Goal: Check status: Check status

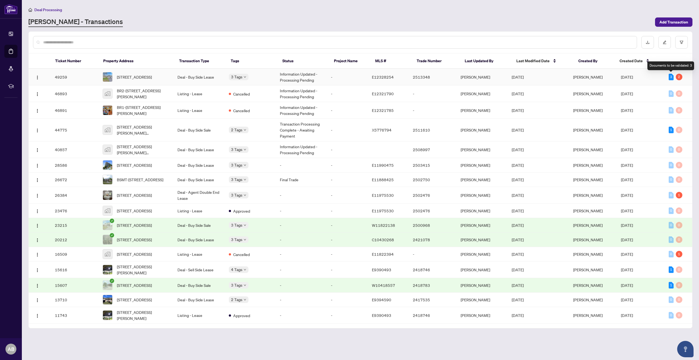
click at [669, 76] on div "3" at bounding box center [671, 77] width 5 height 7
click at [633, 76] on span "[DATE]" at bounding box center [627, 77] width 12 height 5
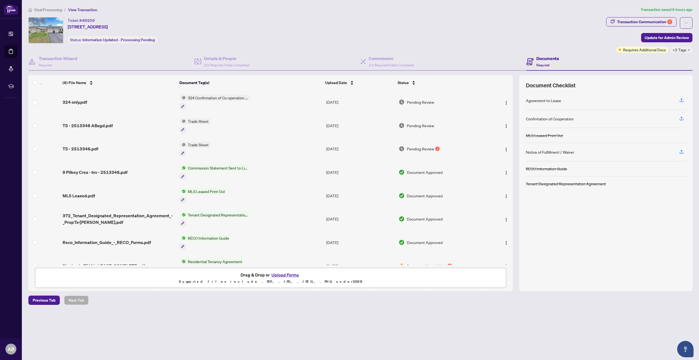
click at [422, 148] on span "Pending Review" at bounding box center [420, 149] width 27 height 6
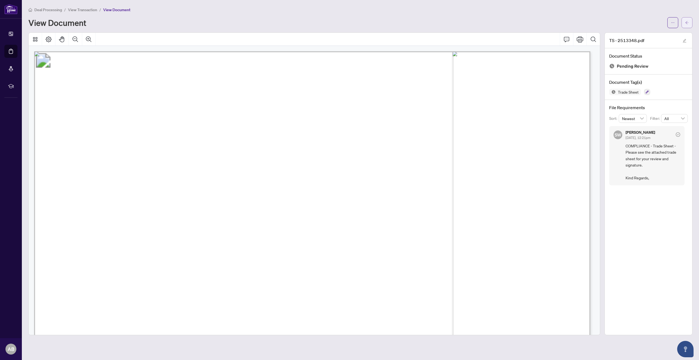
click at [686, 22] on icon "arrow-left" at bounding box center [686, 22] width 3 height 3
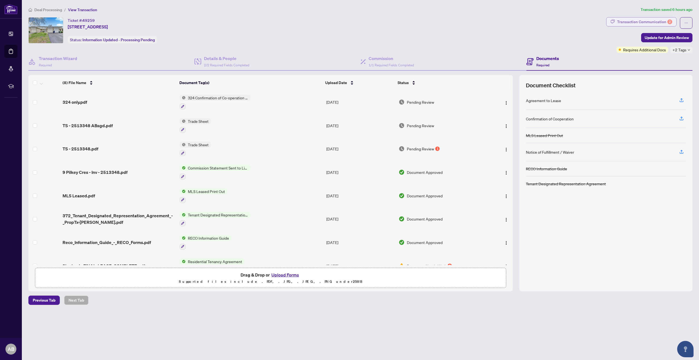
click at [629, 20] on div "Transaction Communication 2" at bounding box center [644, 21] width 55 height 9
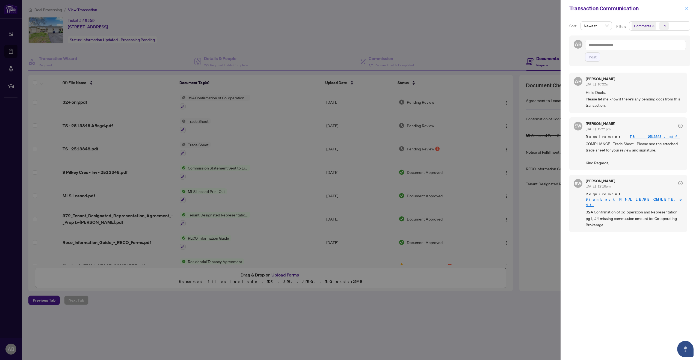
click at [685, 9] on icon "close" at bounding box center [687, 9] width 4 height 4
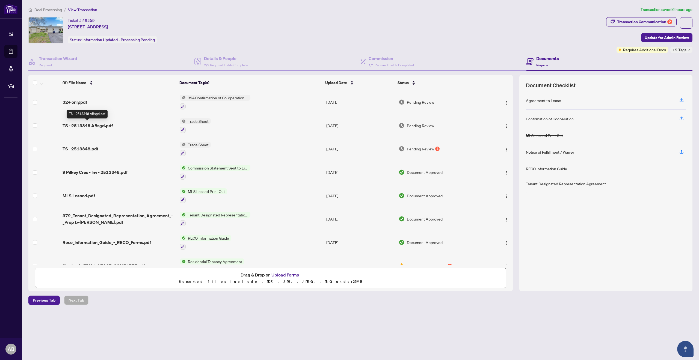
click at [98, 125] on span "TS - 2513348 ABsgd.pdf" at bounding box center [88, 125] width 50 height 7
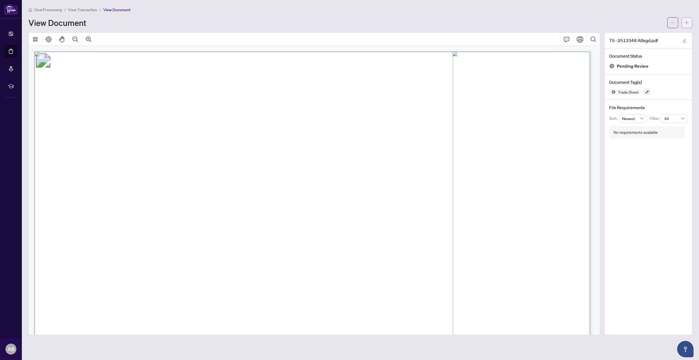
click at [686, 25] on span "button" at bounding box center [687, 22] width 4 height 9
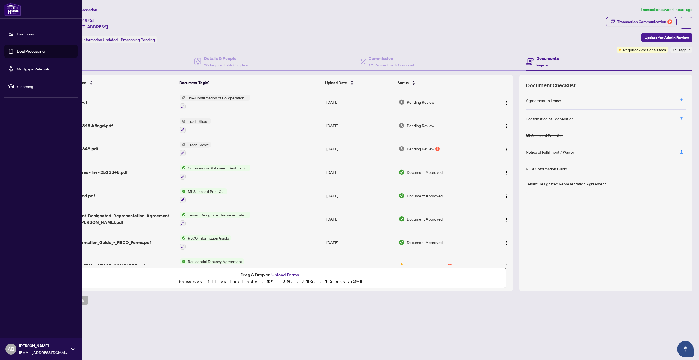
click at [35, 51] on link "Deal Processing" at bounding box center [31, 51] width 28 height 5
